Goal: Task Accomplishment & Management: Manage account settings

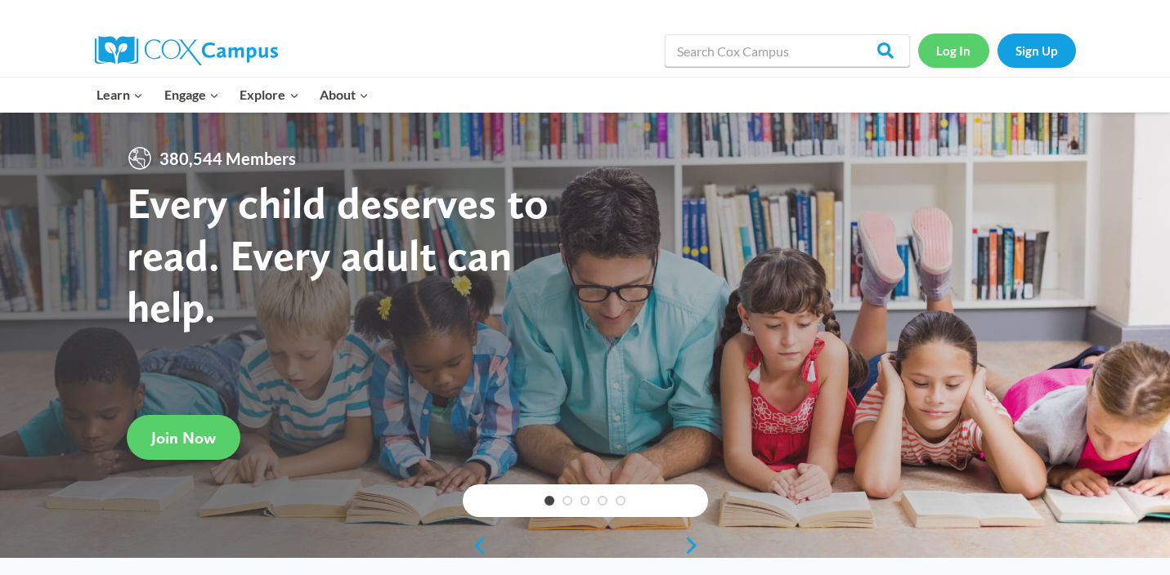
click at [950, 47] on link "Log In" at bounding box center [953, 51] width 71 height 34
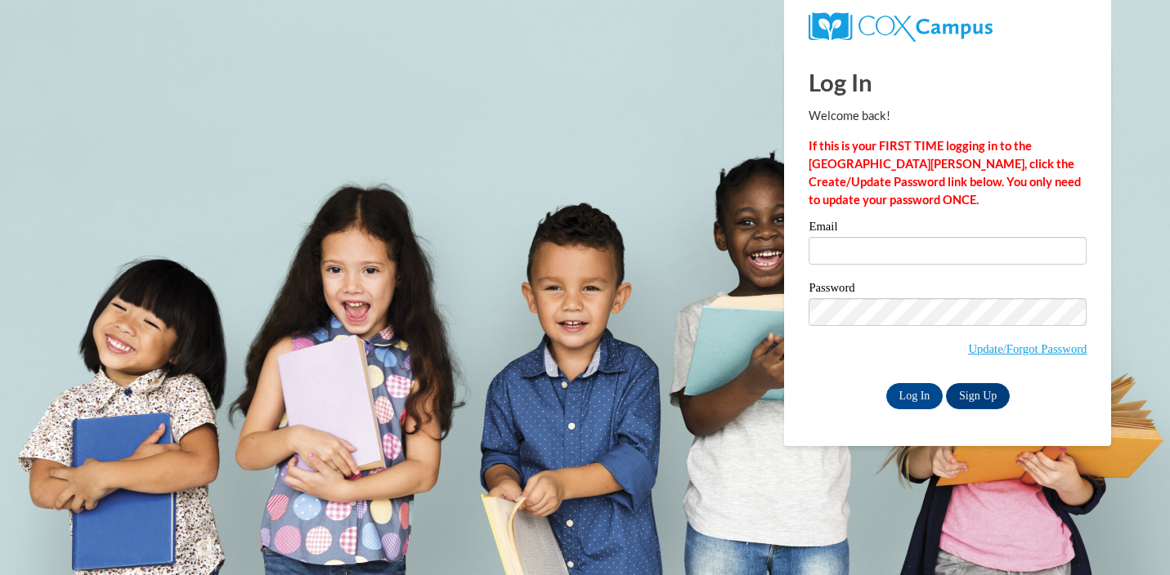
type input "[EMAIL_ADDRESS][DOMAIN_NAME]"
click at [914, 391] on input "Log In" at bounding box center [914, 396] width 57 height 26
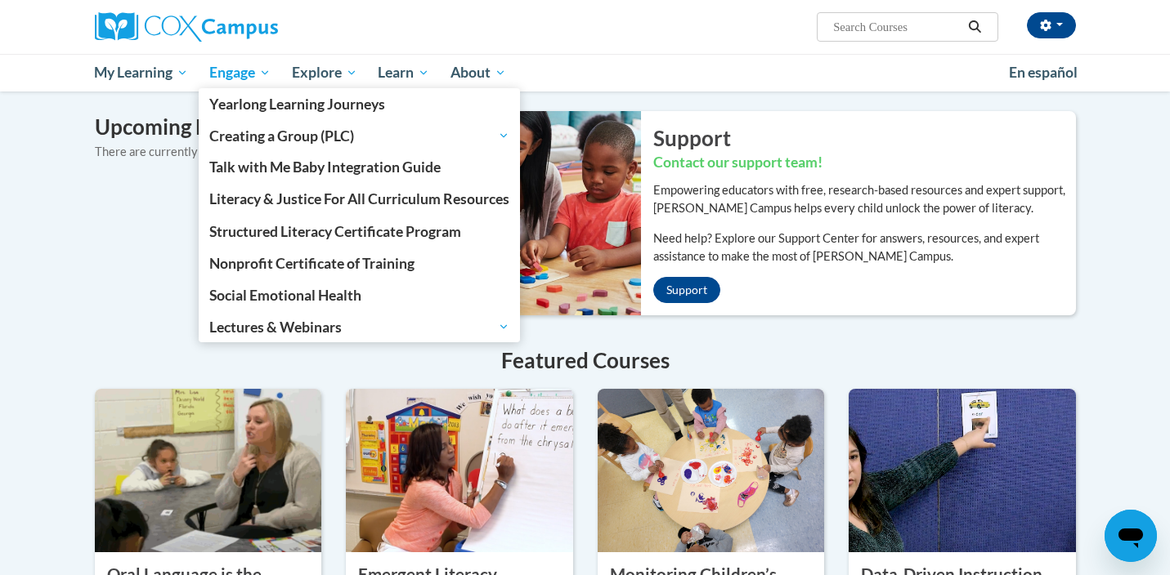
scroll to position [1040, 0]
click at [257, 69] on span "Engage" at bounding box center [239, 73] width 61 height 20
click at [266, 77] on span "Engage" at bounding box center [239, 73] width 61 height 20
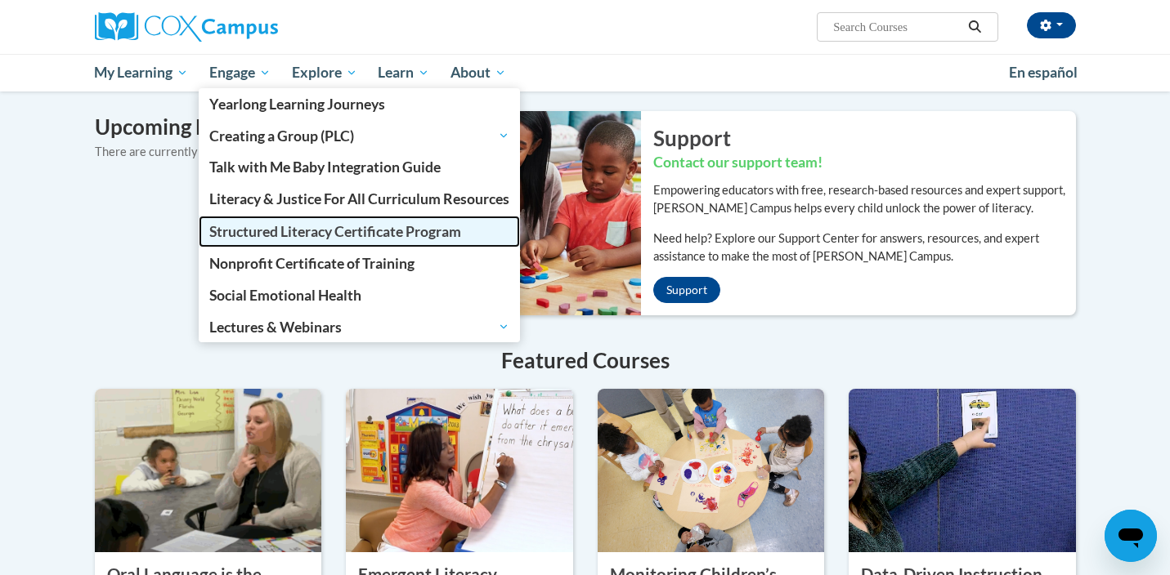
click at [271, 233] on span "Structured Literacy Certificate Program" at bounding box center [335, 231] width 252 height 17
